Goal: Task Accomplishment & Management: Manage account settings

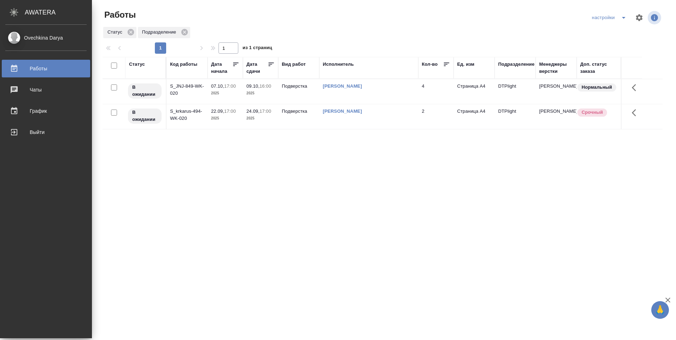
click at [15, 35] on div "Ovechkina Darya" at bounding box center [45, 38] width 81 height 8
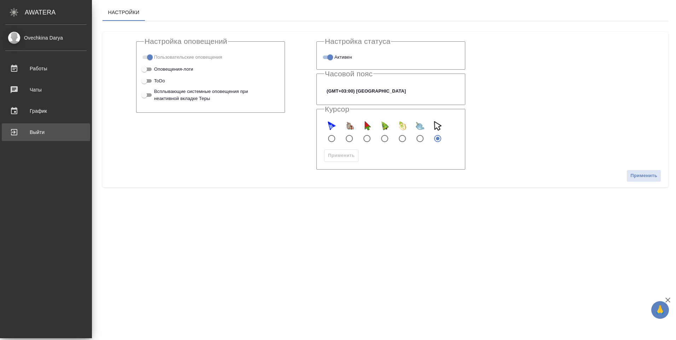
click at [32, 133] on div "Выйти" at bounding box center [45, 132] width 81 height 11
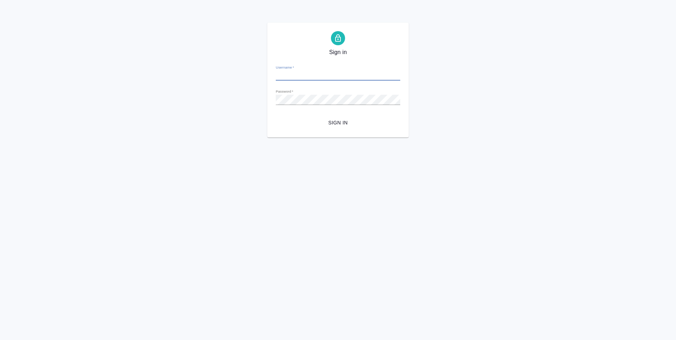
type input "[PERSON_NAME][EMAIL_ADDRESS][DOMAIN_NAME]"
click at [339, 119] on span "Sign in" at bounding box center [338, 123] width 113 height 9
drag, startPoint x: 347, startPoint y: 76, endPoint x: 272, endPoint y: 78, distance: 75.0
click at [272, 78] on div "Sign in Username   * d.ovechkina@awatera.com Password   * urlPath   * / Sign in" at bounding box center [338, 80] width 142 height 115
click at [344, 125] on span "Sign in" at bounding box center [338, 123] width 113 height 9
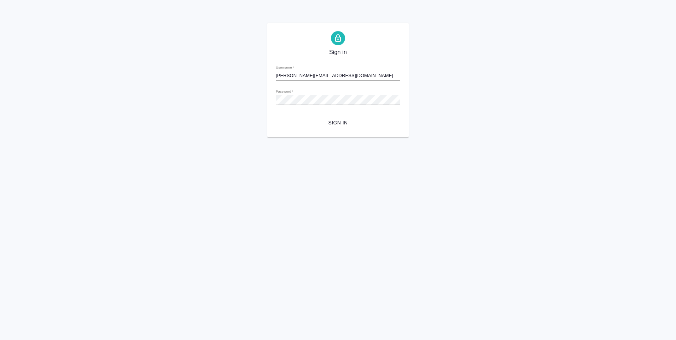
click at [301, 75] on input "d.ovechkina@awatera.com" at bounding box center [338, 76] width 125 height 10
click at [346, 125] on span "Sign in" at bounding box center [338, 123] width 113 height 9
click at [311, 77] on input "d.ovechkina1" at bounding box center [338, 76] width 125 height 10
type input "d.ovechkina"
click at [340, 119] on span "Sign in" at bounding box center [338, 123] width 113 height 9
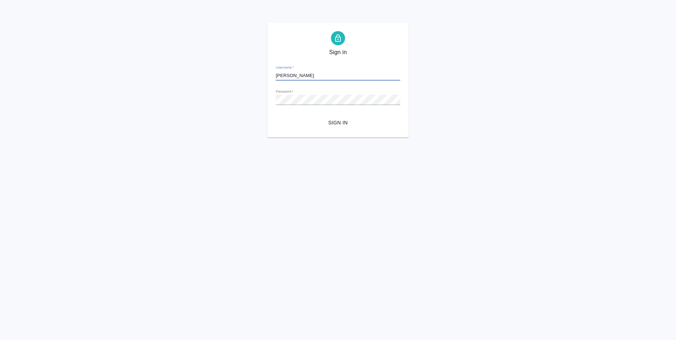
click at [306, 74] on input "d.ovechkina" at bounding box center [338, 76] width 125 height 10
drag, startPoint x: 301, startPoint y: 75, endPoint x: 276, endPoint y: 74, distance: 24.8
click at [276, 74] on input "d.ovechkina" at bounding box center [338, 76] width 125 height 10
paste input "d.ovechkina@awatera.com"
type input "d.ovechkina@awatera.com"
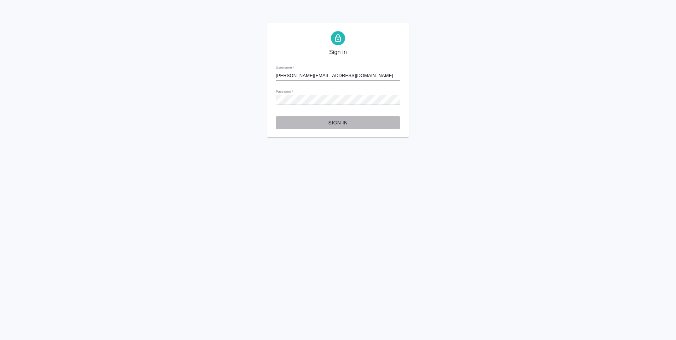
click at [341, 124] on span "Sign in" at bounding box center [338, 123] width 113 height 9
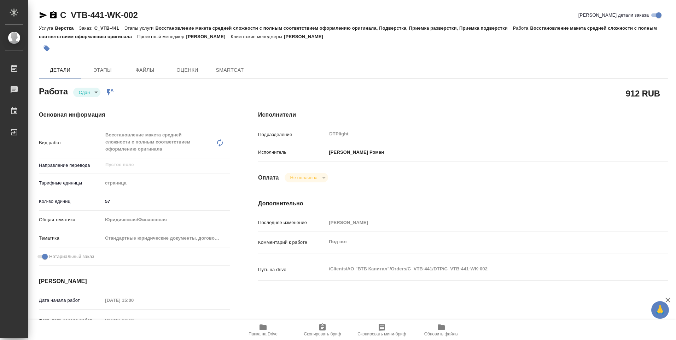
type textarea "x"
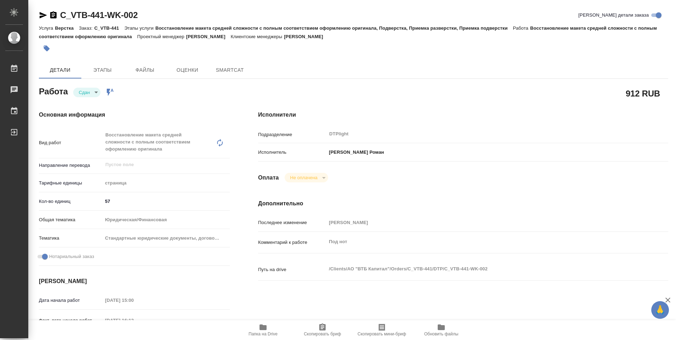
type textarea "x"
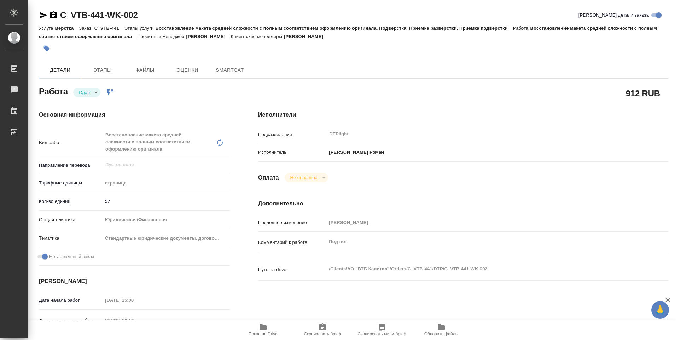
type textarea "x"
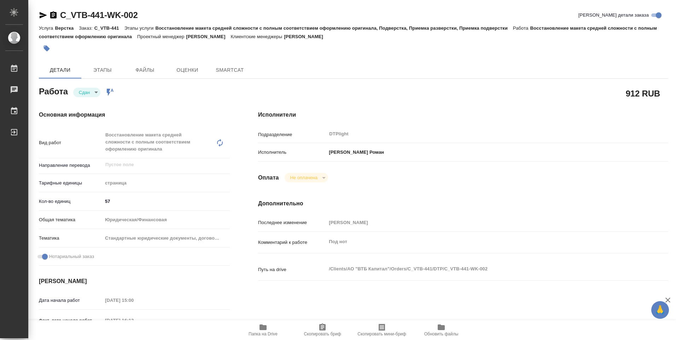
type textarea "x"
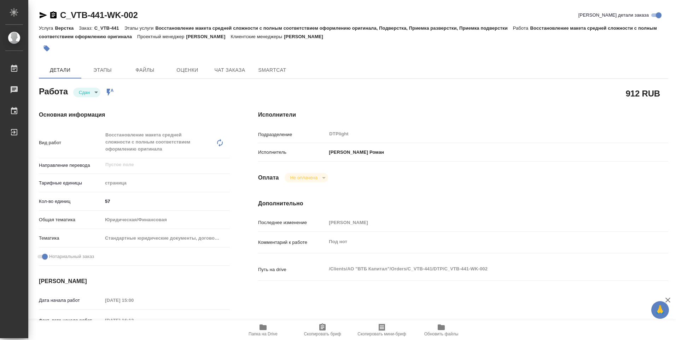
type textarea "x"
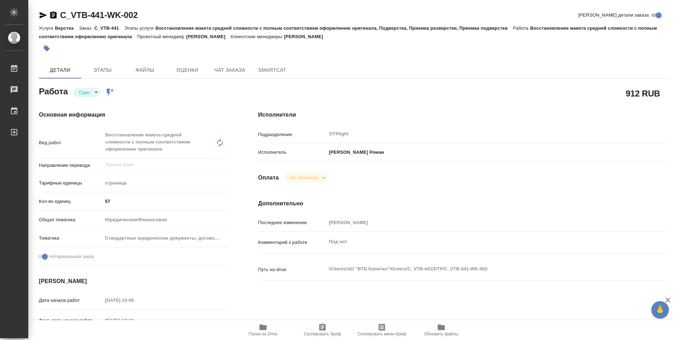
type textarea "x"
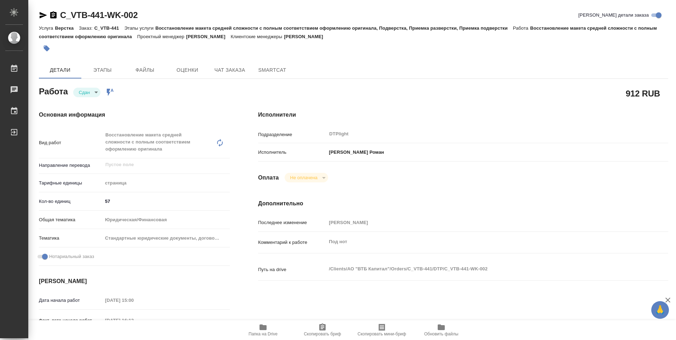
type textarea "x"
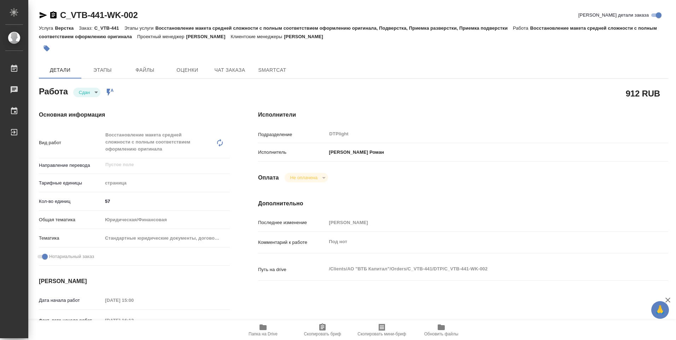
type textarea "x"
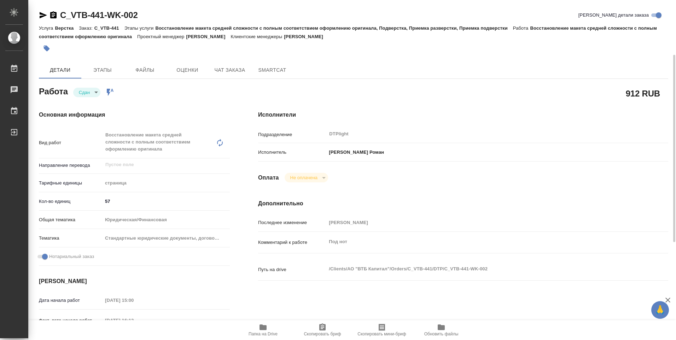
scroll to position [142, 0]
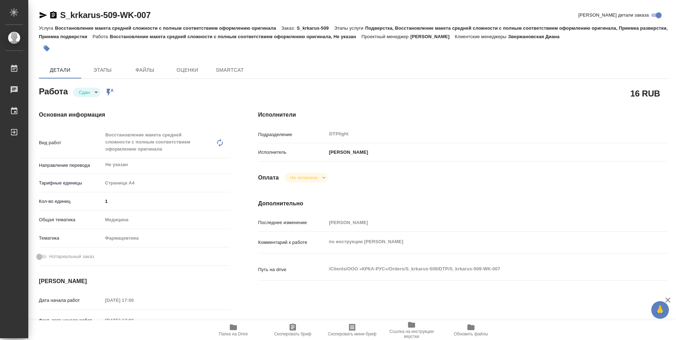
type textarea "x"
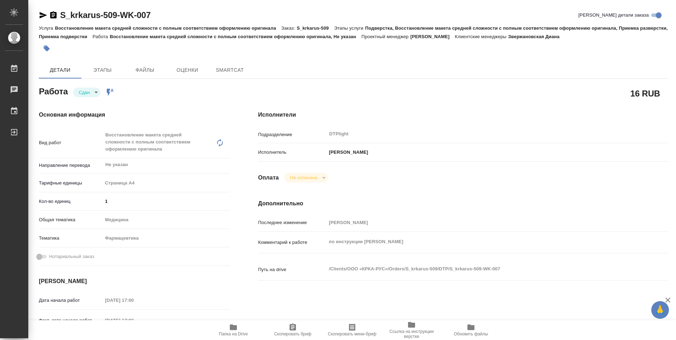
type textarea "x"
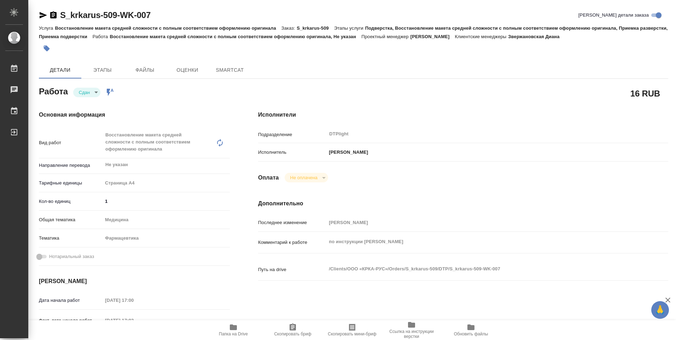
type textarea "x"
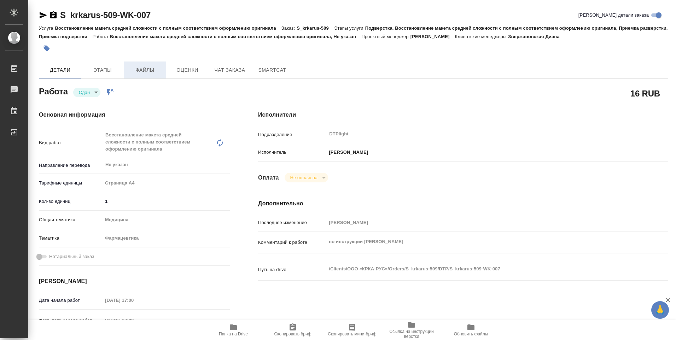
type textarea "x"
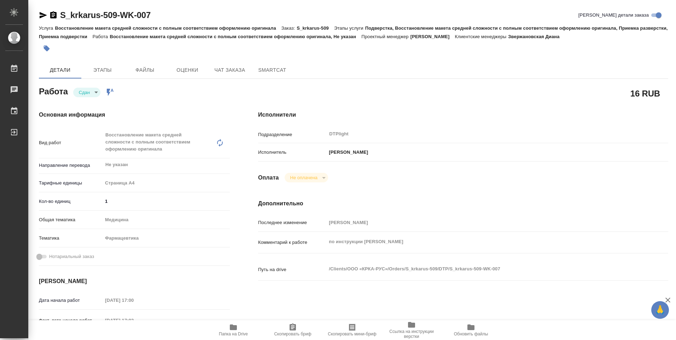
type textarea "x"
